Goal: Task Accomplishment & Management: Complete application form

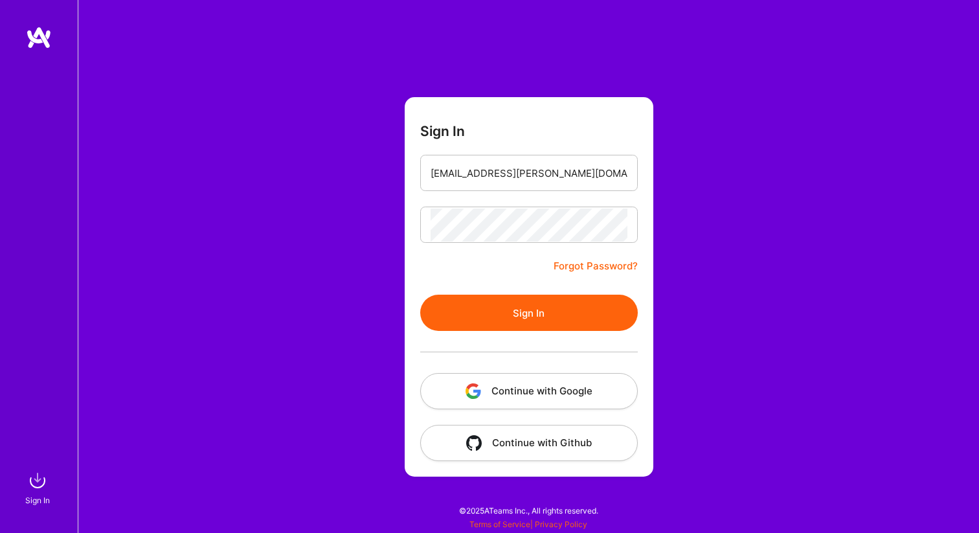
click at [547, 308] on button "Sign In" at bounding box center [528, 312] width 217 height 36
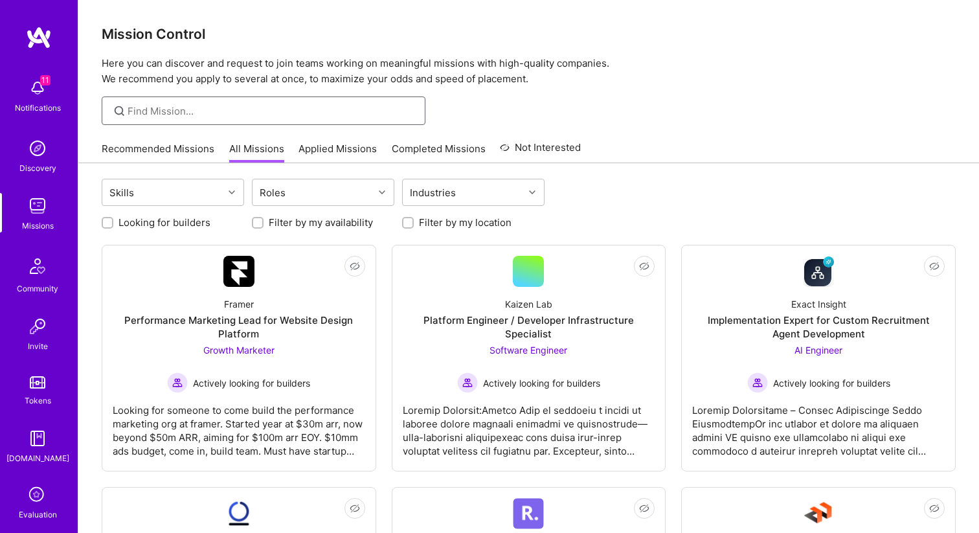
click at [274, 106] on input at bounding box center [272, 111] width 288 height 14
type input "android"
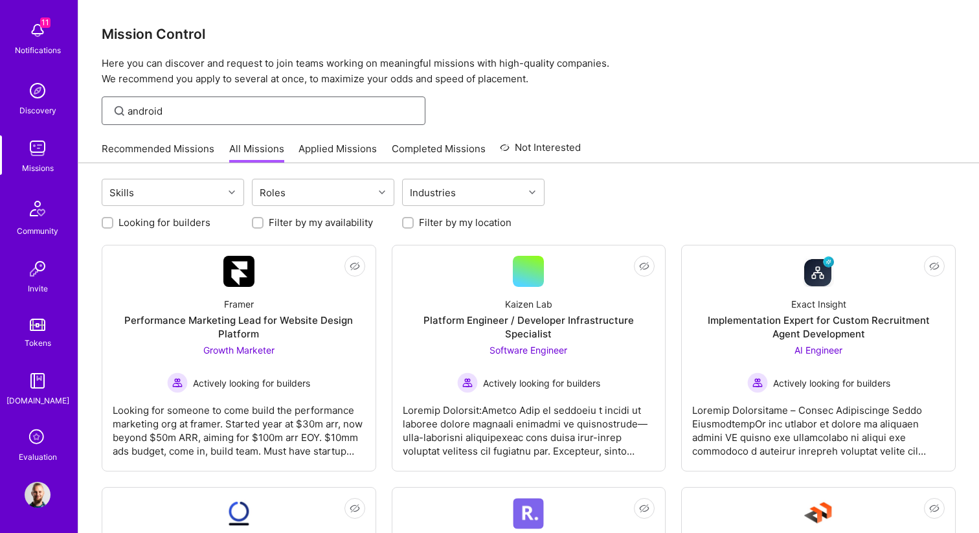
click at [234, 113] on input "android" at bounding box center [272, 111] width 288 height 14
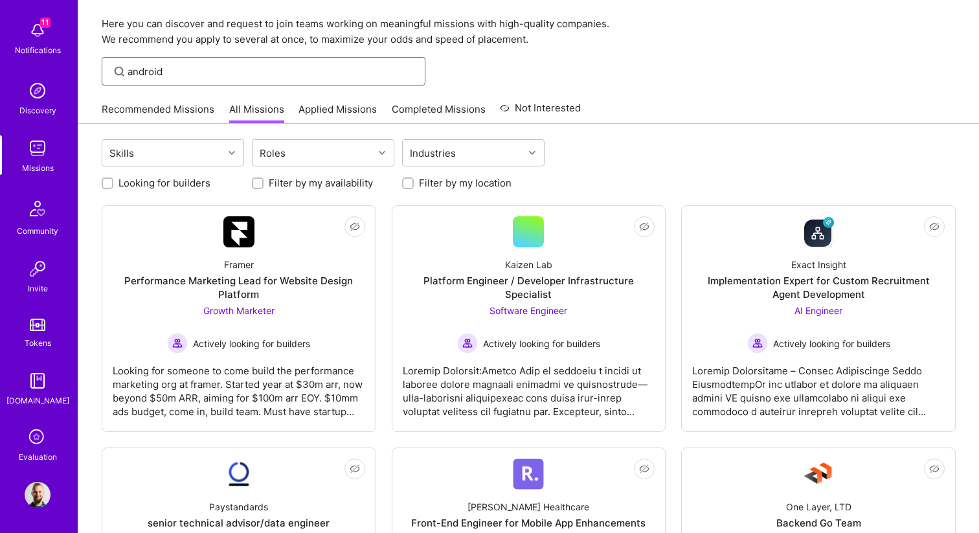
scroll to position [41, 0]
click at [181, 161] on div "Skills" at bounding box center [162, 152] width 121 height 26
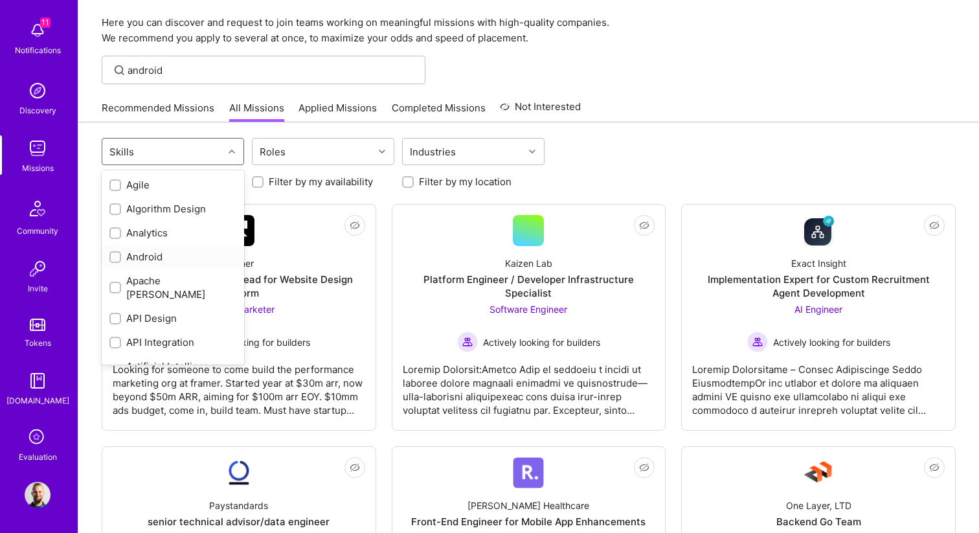
click at [154, 260] on div "Android" at bounding box center [172, 257] width 127 height 14
checkbox input "true"
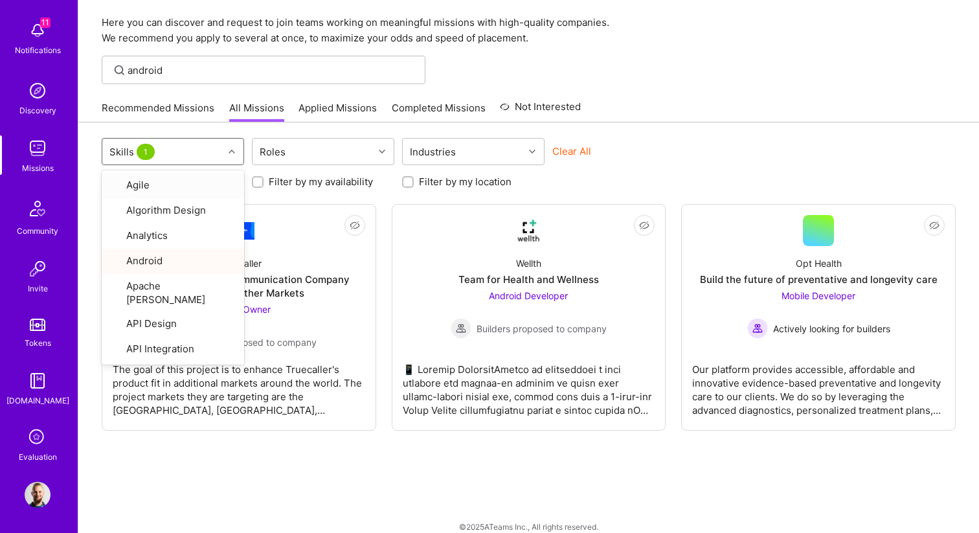
click at [768, 128] on div "option Android, selected. option Agile focused, 1 of 78. 78 results available. …" at bounding box center [528, 335] width 900 height 426
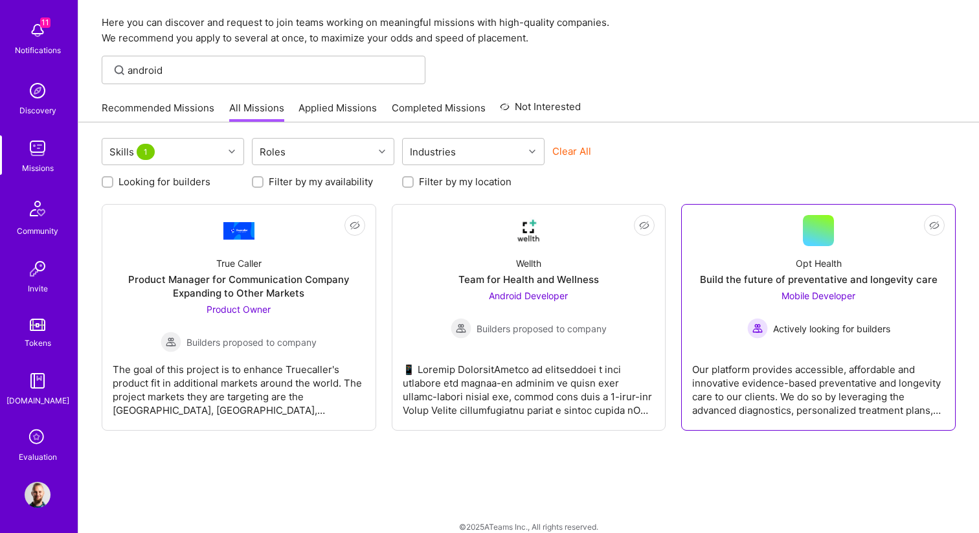
click at [724, 275] on div "Build the future of preventative and longevity care" at bounding box center [819, 279] width 238 height 14
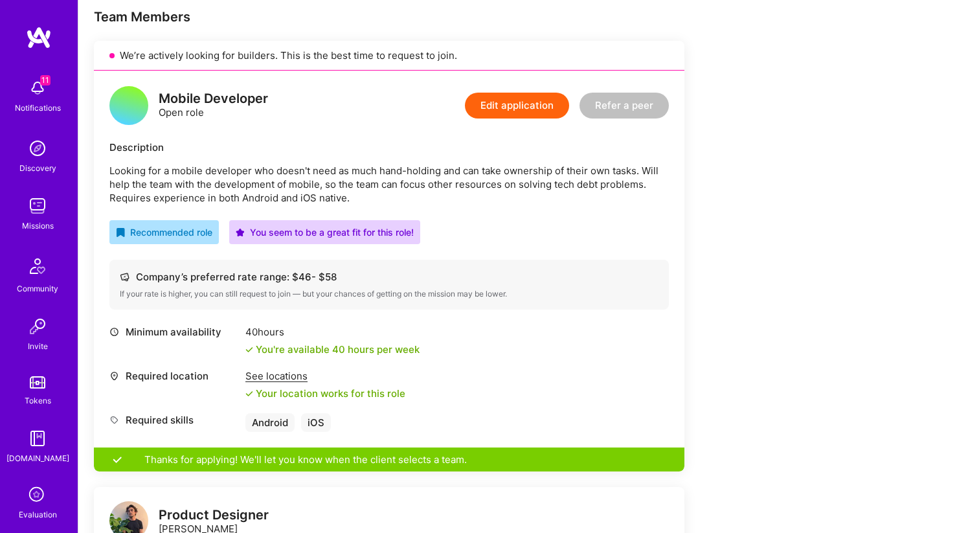
scroll to position [257, 0]
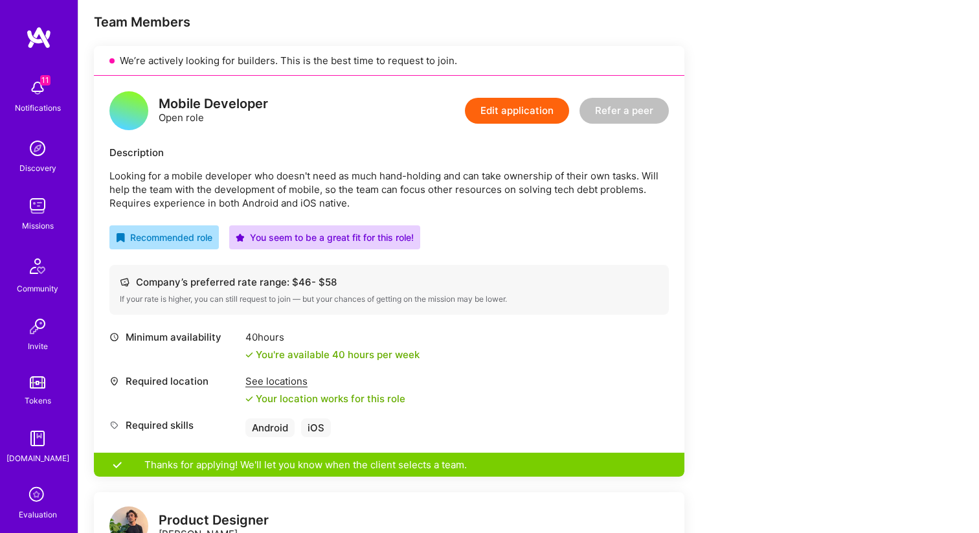
click at [496, 120] on button "Edit application" at bounding box center [517, 111] width 104 height 26
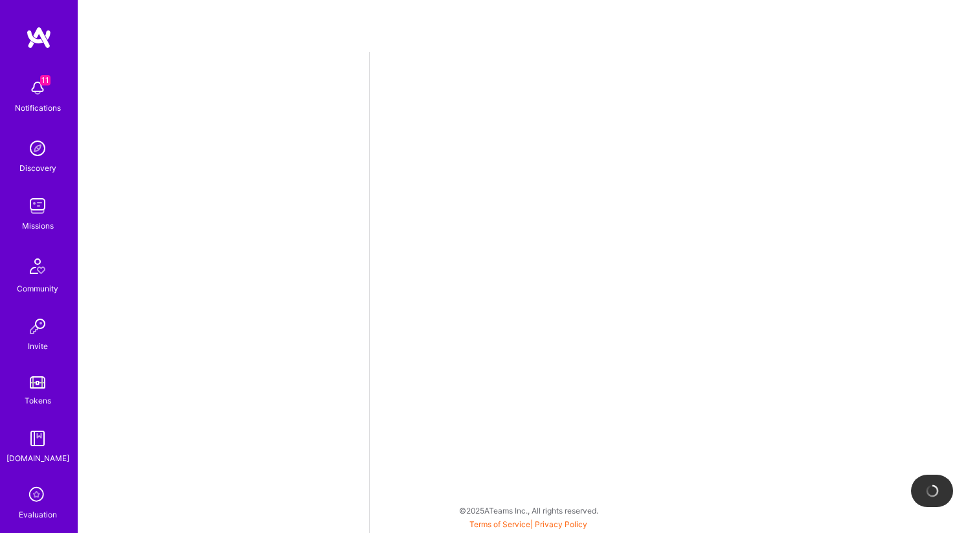
select select "US"
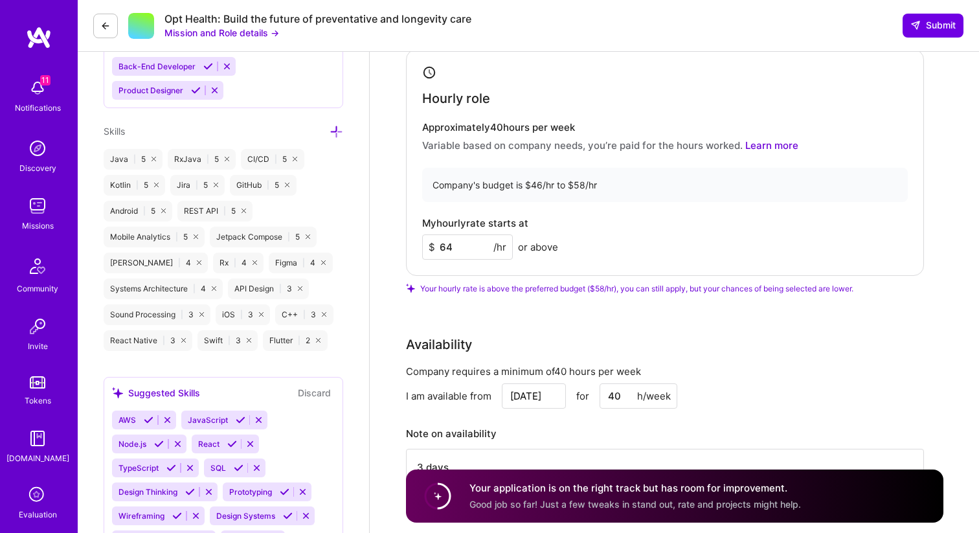
scroll to position [630, 0]
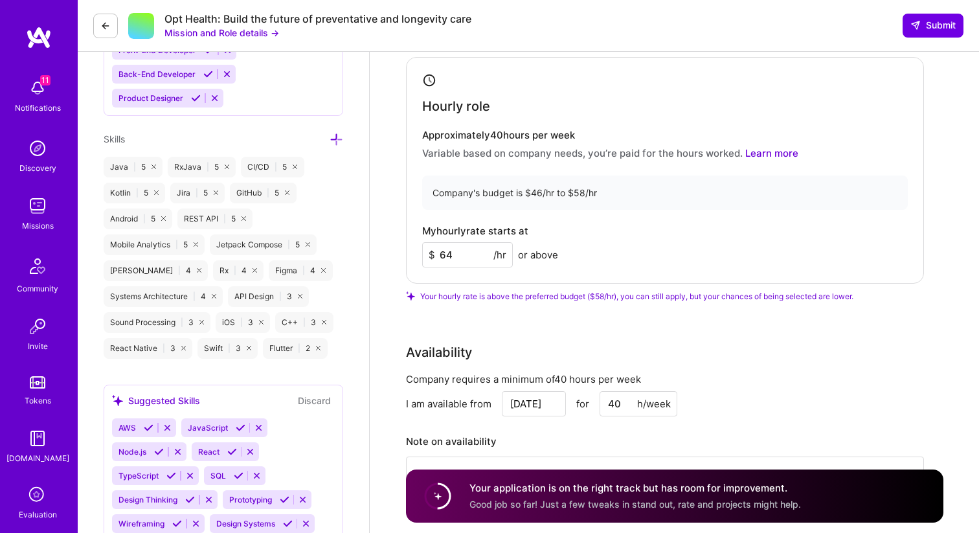
click at [462, 254] on input "64" at bounding box center [467, 254] width 91 height 25
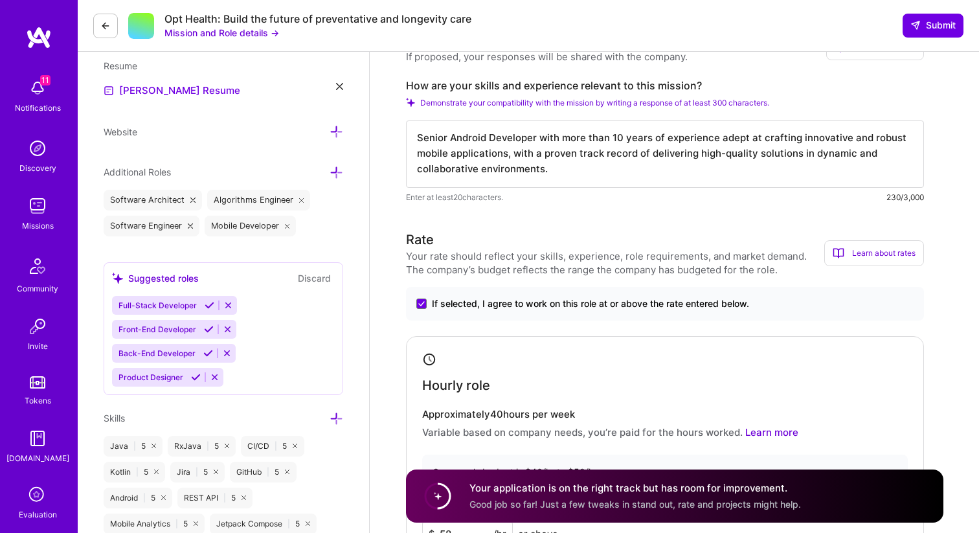
scroll to position [206, 0]
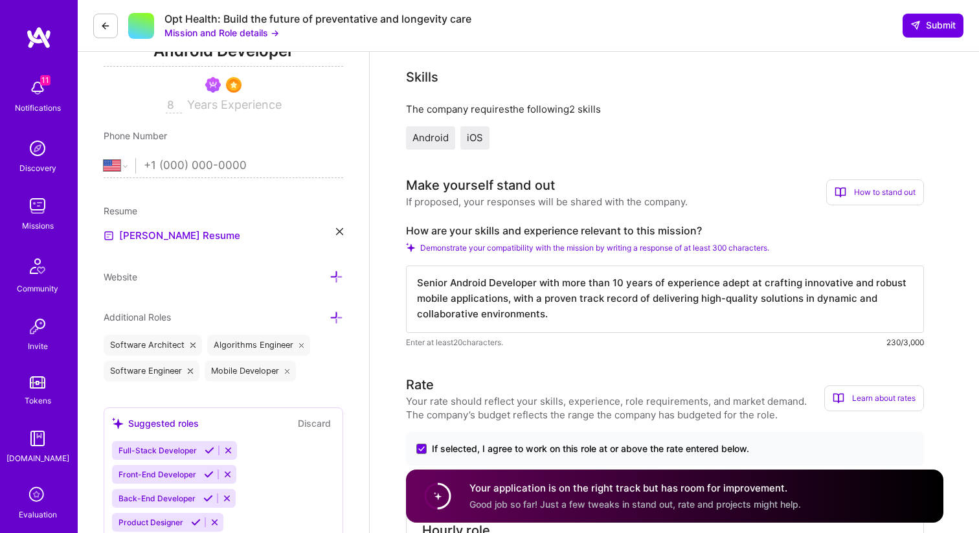
type input "58"
click at [929, 12] on div "Opt Health: Build the future of preventative and longevity care Mission and Rol…" at bounding box center [528, 26] width 901 height 52
click at [921, 24] on span "Submit" at bounding box center [932, 25] width 45 height 13
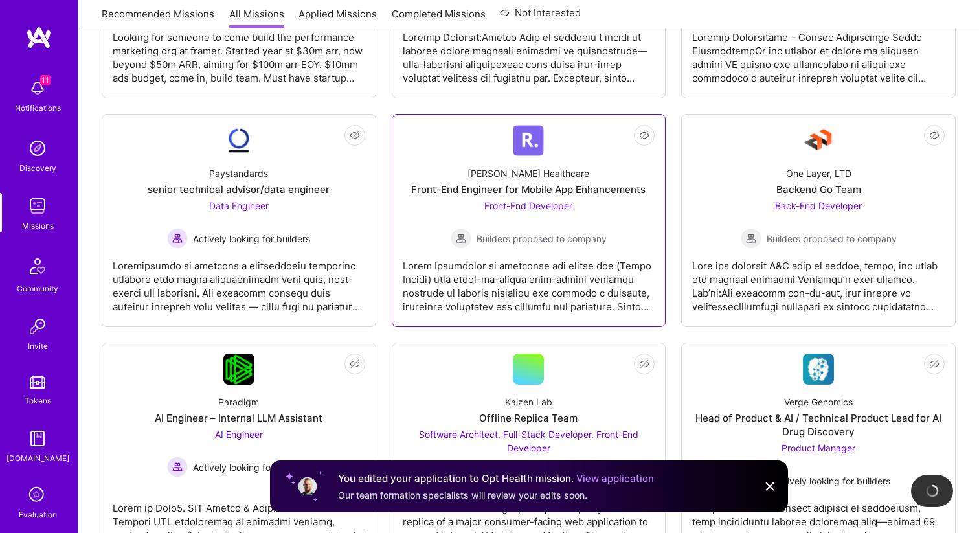
scroll to position [325, 0]
